Goal: Information Seeking & Learning: Learn about a topic

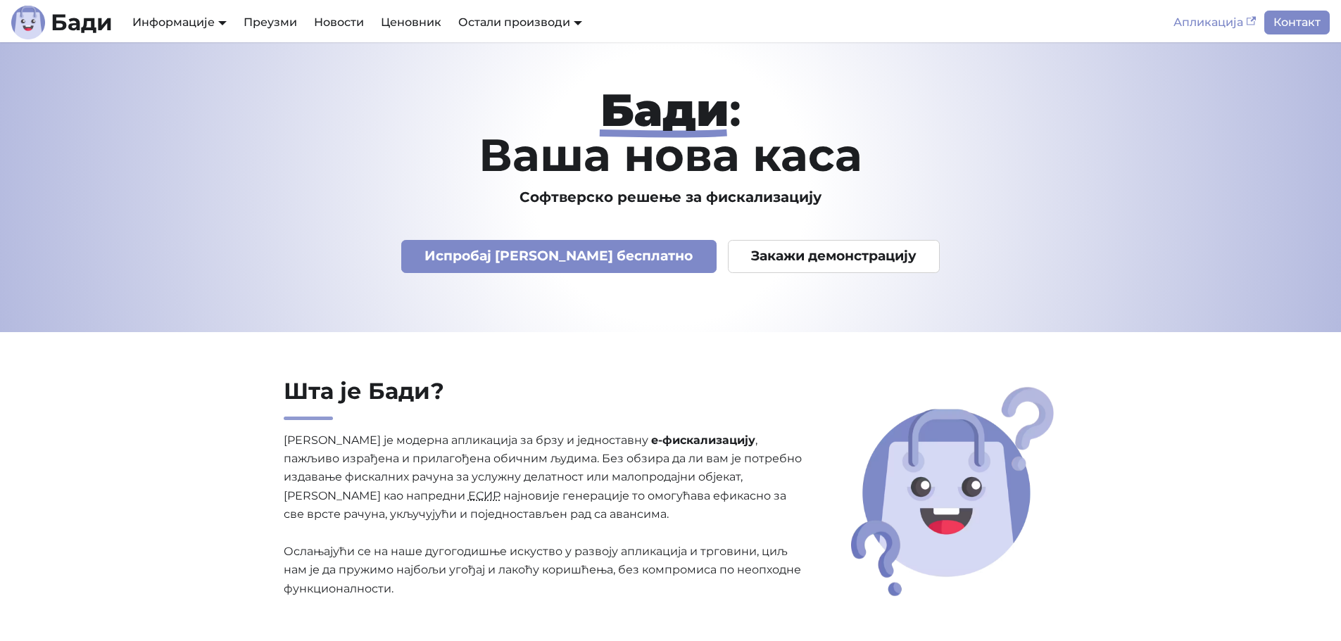
click at [663, 18] on link "Апликација" at bounding box center [1214, 23] width 99 height 24
click at [400, 16] on link "Ценовник" at bounding box center [410, 23] width 77 height 24
